Goal: Register for event/course

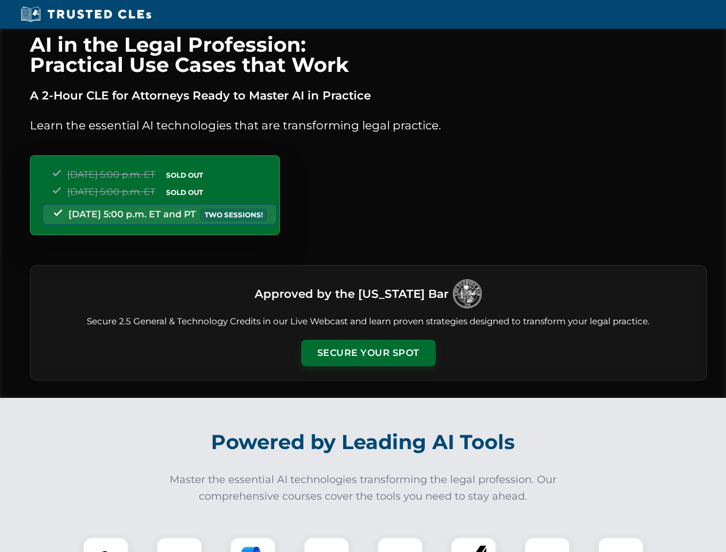
click at [368, 353] on button "Secure Your Spot" at bounding box center [368, 353] width 135 height 26
click at [106, 544] on img at bounding box center [105, 559] width 33 height 33
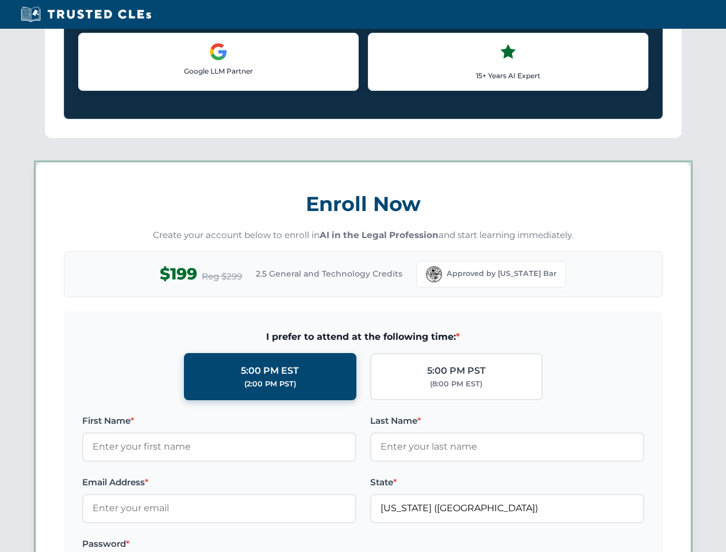
click at [253, 544] on label "Password *" at bounding box center [219, 544] width 274 height 14
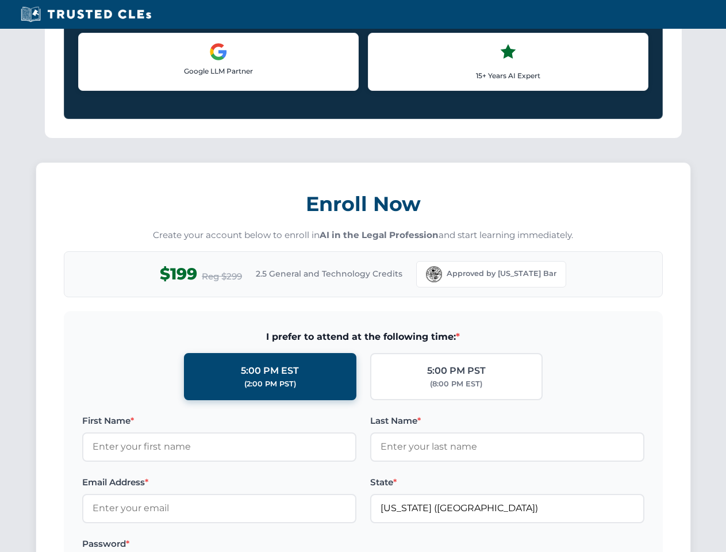
scroll to position [1129, 0]
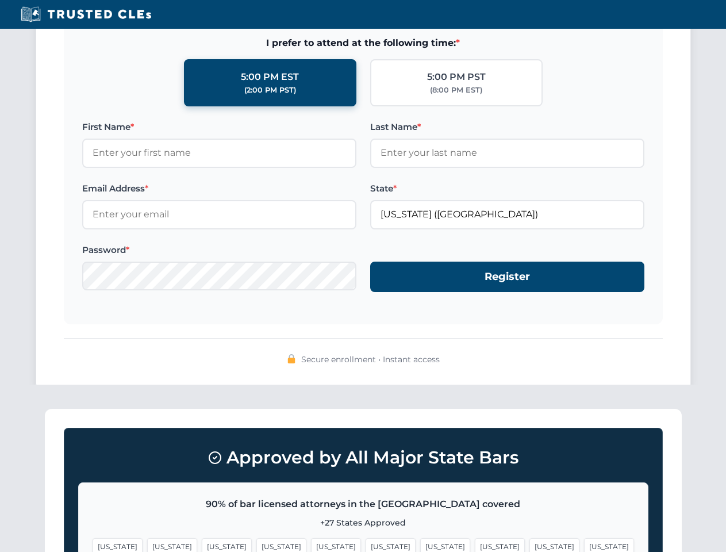
click at [529, 544] on span "[US_STATE]" at bounding box center [554, 546] width 50 height 17
